Goal: Task Accomplishment & Management: Use online tool/utility

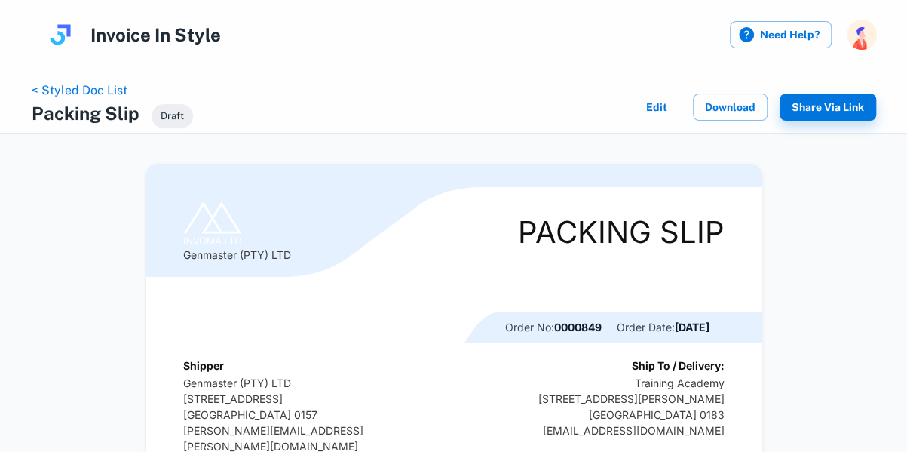
click at [102, 90] on link "< Styled Doc List" at bounding box center [80, 90] width 96 height 14
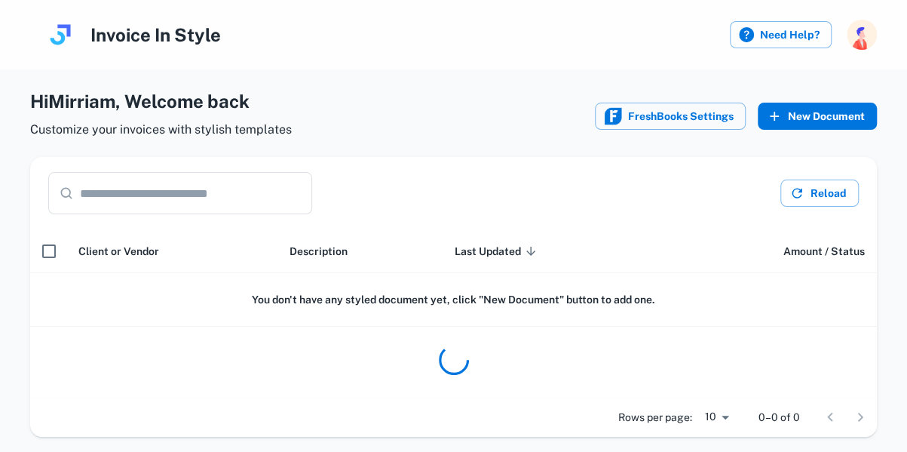
click at [826, 115] on button "New Document" at bounding box center [817, 116] width 119 height 27
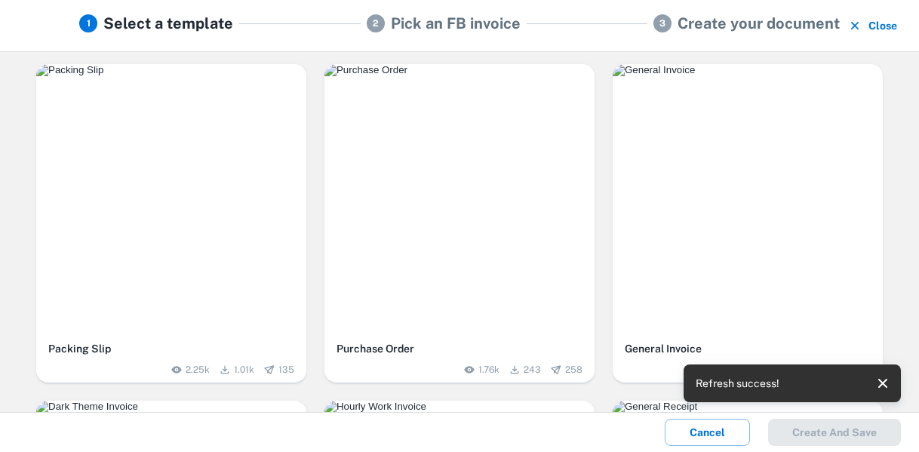
click at [252, 132] on div "button" at bounding box center [171, 199] width 270 height 270
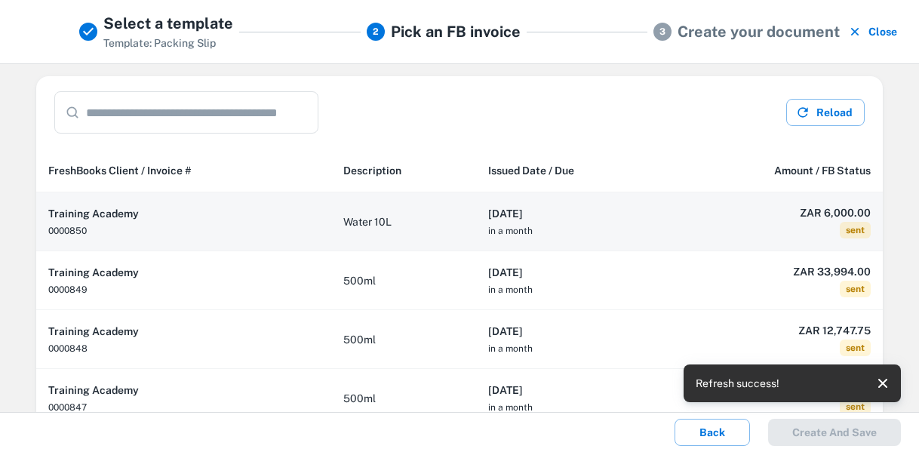
click at [433, 221] on td "Water 10L" at bounding box center [403, 221] width 145 height 59
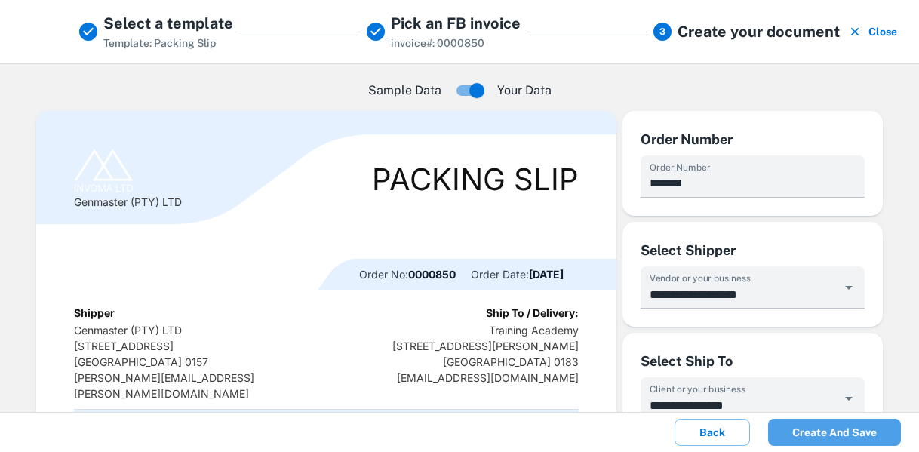
click at [845, 429] on button "Create and save" at bounding box center [834, 432] width 133 height 27
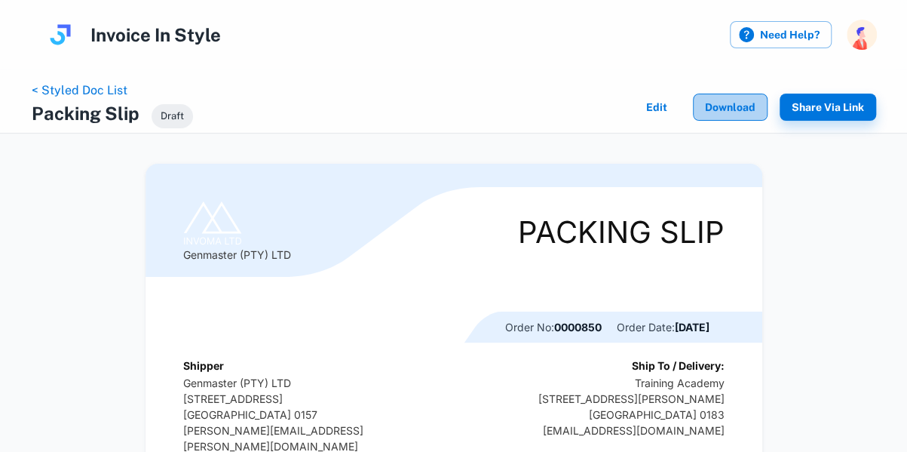
click at [733, 105] on button "Download" at bounding box center [730, 107] width 75 height 27
